Goal: Information Seeking & Learning: Find specific fact

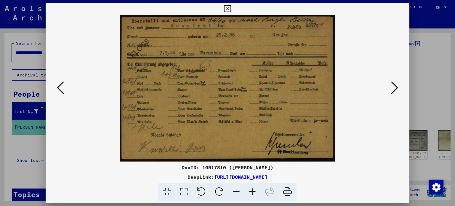
click at [228, 8] on icon at bounding box center [227, 8] width 7 height 7
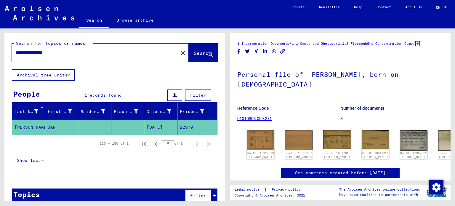
drag, startPoint x: 65, startPoint y: 52, endPoint x: 0, endPoint y: 52, distance: 64.6
click at [0, 52] on div "**********" at bounding box center [114, 114] width 228 height 173
type input "**********"
click at [194, 52] on span "Search" at bounding box center [203, 53] width 18 height 6
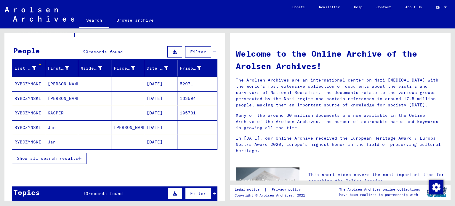
scroll to position [78, 0]
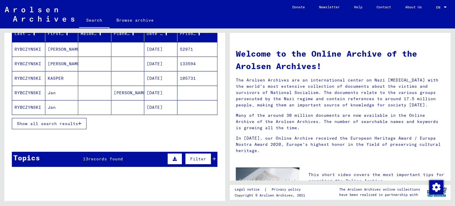
click at [81, 123] on icon "button" at bounding box center [79, 124] width 3 height 4
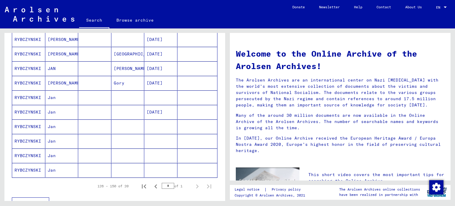
scroll to position [239, 0]
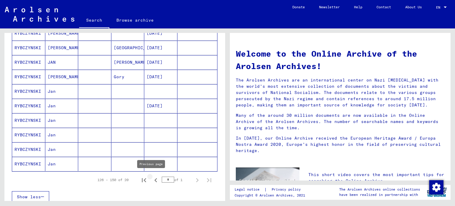
click at [152, 177] on icon "Previous page" at bounding box center [156, 180] width 8 height 8
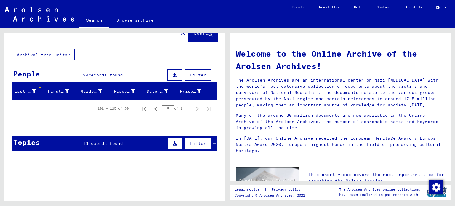
scroll to position [4, 0]
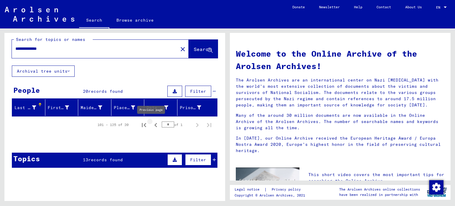
click at [153, 123] on icon "Previous page" at bounding box center [156, 125] width 8 height 8
click at [152, 125] on icon "Previous page" at bounding box center [156, 125] width 8 height 8
click at [194, 50] on span "Search" at bounding box center [203, 49] width 18 height 6
click at [201, 50] on span "Search" at bounding box center [203, 49] width 18 height 6
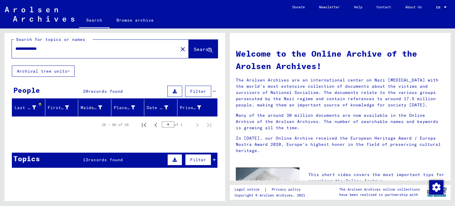
click at [186, 145] on div "**********" at bounding box center [114, 100] width 221 height 143
click at [194, 50] on span "Search" at bounding box center [203, 49] width 18 height 6
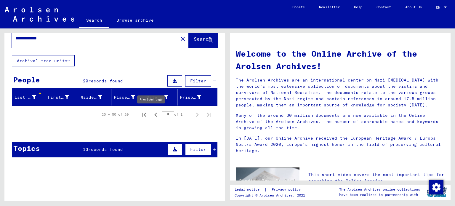
click at [154, 115] on icon "Previous page" at bounding box center [155, 115] width 3 height 4
type input "*"
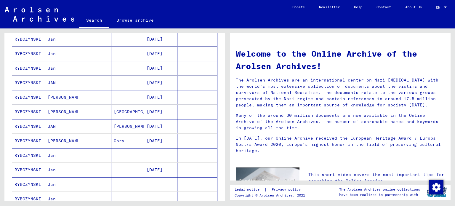
scroll to position [205, 0]
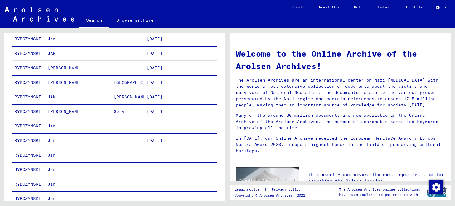
click at [25, 123] on mat-cell "RYBCZYNSKI" at bounding box center [28, 126] width 33 height 14
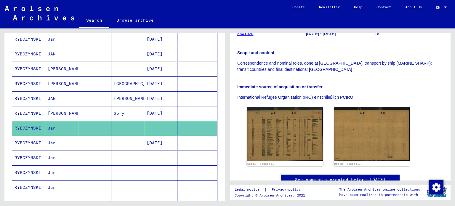
scroll to position [129, 0]
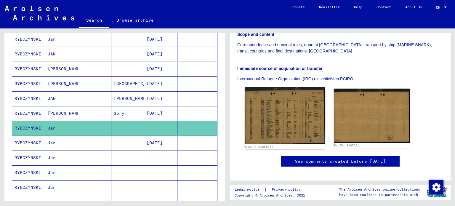
click at [300, 111] on img at bounding box center [285, 115] width 80 height 57
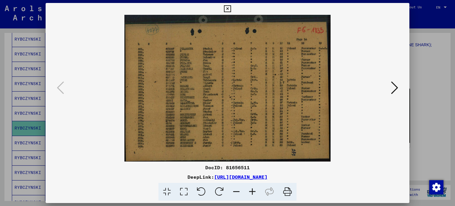
click at [229, 8] on icon at bounding box center [227, 8] width 7 height 7
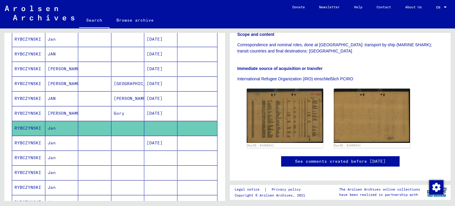
click at [96, 157] on mat-cell at bounding box center [94, 158] width 33 height 15
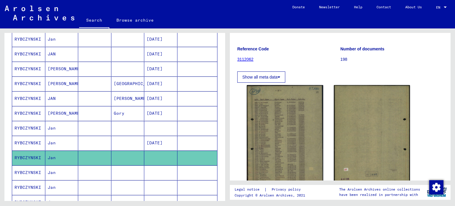
scroll to position [98, 0]
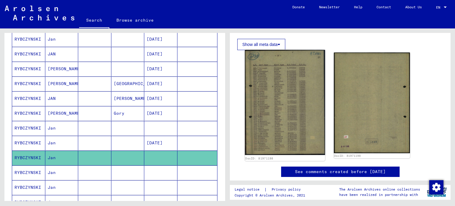
click at [292, 123] on img at bounding box center [285, 102] width 80 height 105
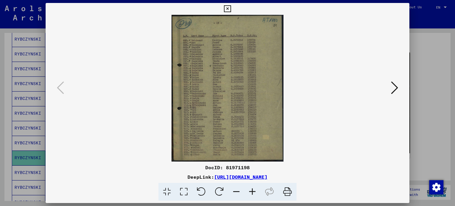
click at [242, 82] on img at bounding box center [228, 88] width 324 height 147
click at [228, 8] on icon at bounding box center [227, 8] width 7 height 7
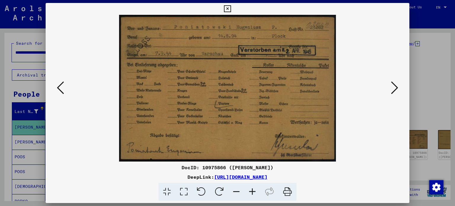
scroll to position [68, 0]
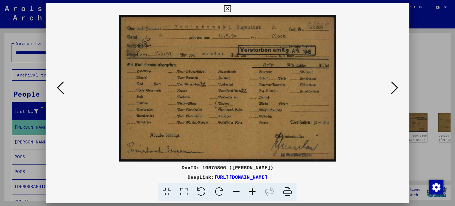
click at [228, 9] on icon at bounding box center [227, 8] width 7 height 7
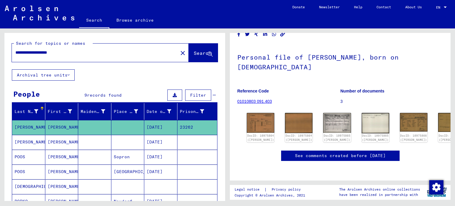
drag, startPoint x: 76, startPoint y: 52, endPoint x: 0, endPoint y: 52, distance: 75.9
click at [0, 52] on div "**********" at bounding box center [114, 114] width 228 height 173
type input "**********"
click at [194, 53] on span "Search" at bounding box center [203, 53] width 18 height 6
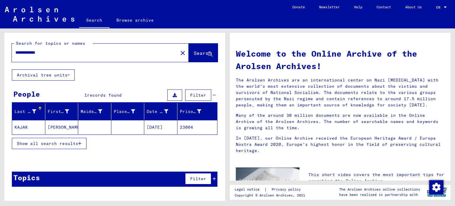
click at [155, 126] on mat-cell "[DATE]" at bounding box center [160, 127] width 33 height 14
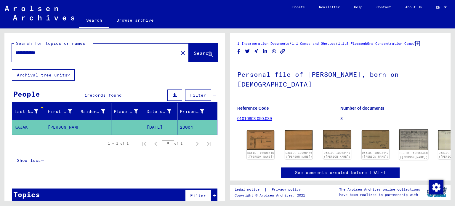
click at [399, 144] on img at bounding box center [413, 140] width 29 height 21
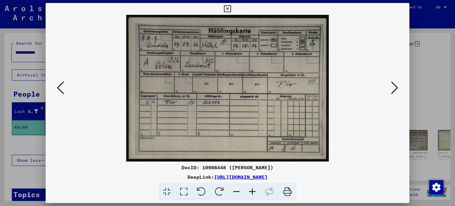
click at [228, 10] on icon at bounding box center [227, 8] width 7 height 7
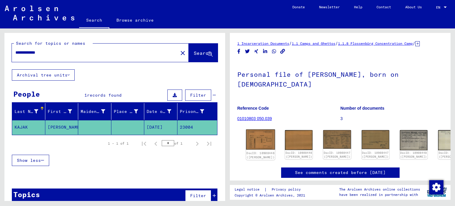
click at [259, 143] on img at bounding box center [260, 140] width 29 height 20
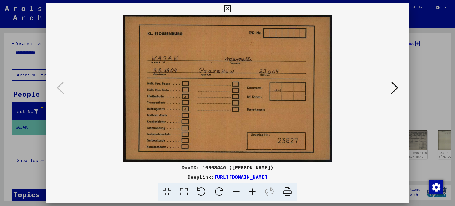
click at [394, 86] on icon at bounding box center [394, 88] width 7 height 14
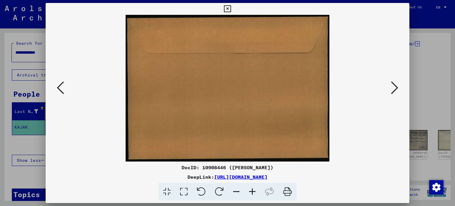
click at [394, 86] on icon at bounding box center [394, 88] width 7 height 14
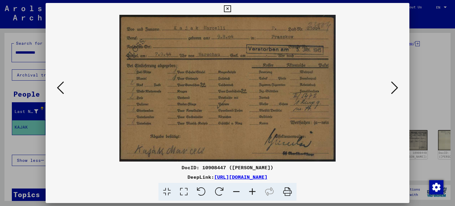
click at [397, 88] on icon at bounding box center [394, 88] width 7 height 14
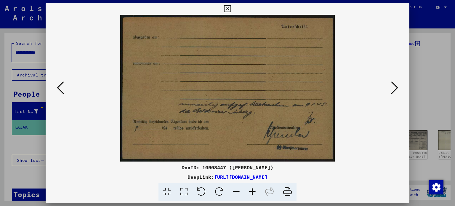
click at [397, 88] on icon at bounding box center [394, 88] width 7 height 14
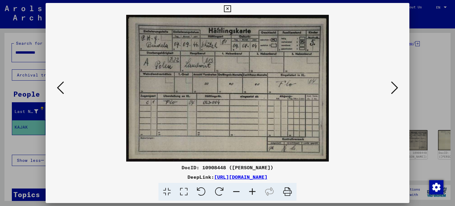
click at [59, 88] on icon at bounding box center [60, 88] width 7 height 14
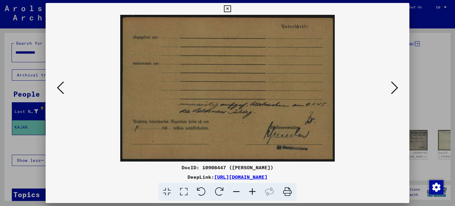
click at [59, 87] on icon at bounding box center [60, 88] width 7 height 14
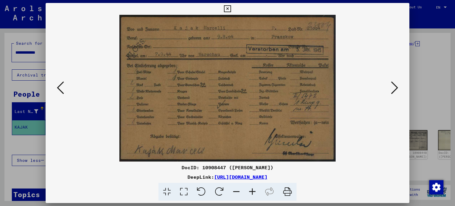
click at [59, 87] on icon at bounding box center [60, 88] width 7 height 14
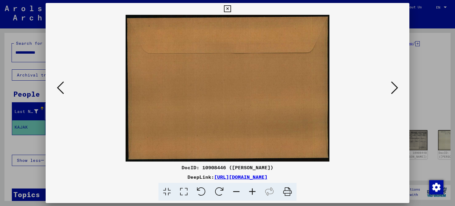
click at [59, 87] on icon at bounding box center [60, 88] width 7 height 14
